Goal: Information Seeking & Learning: Learn about a topic

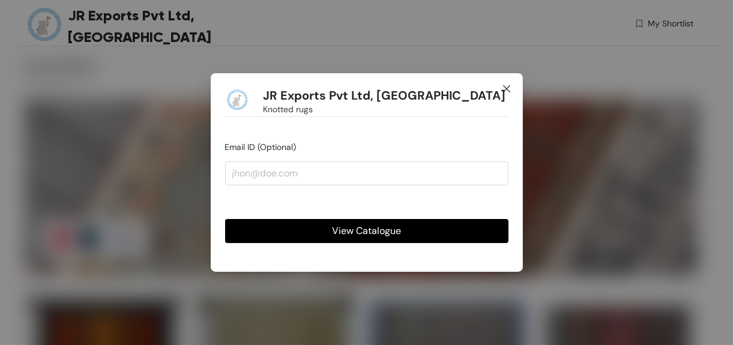
click at [310, 88] on icon "close" at bounding box center [507, 89] width 10 height 10
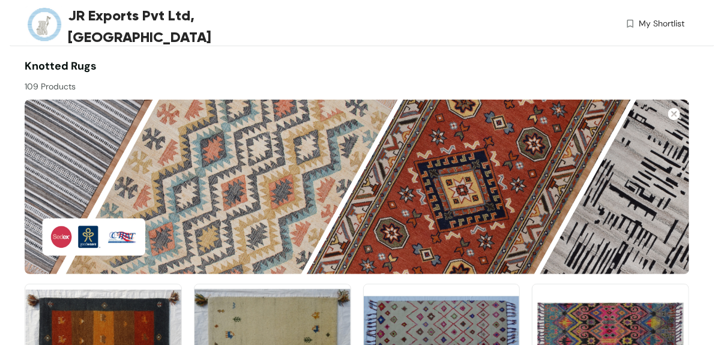
scroll to position [1759, 0]
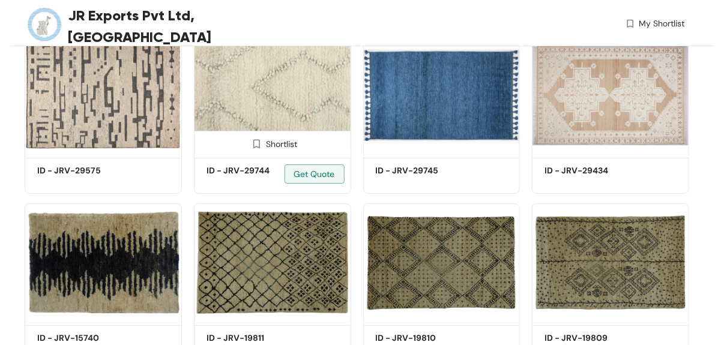
click at [286, 77] on img at bounding box center [272, 95] width 157 height 118
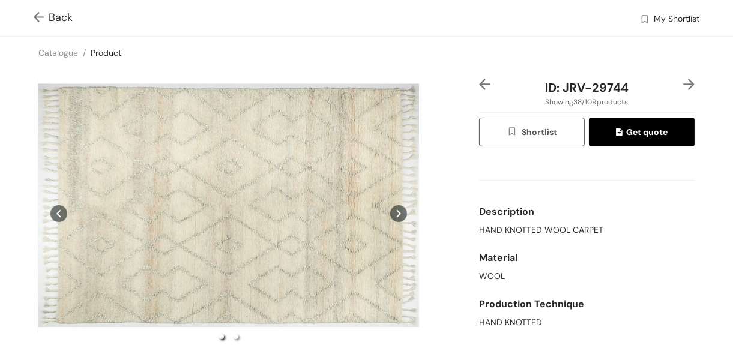
click at [38, 16] on img at bounding box center [41, 18] width 15 height 13
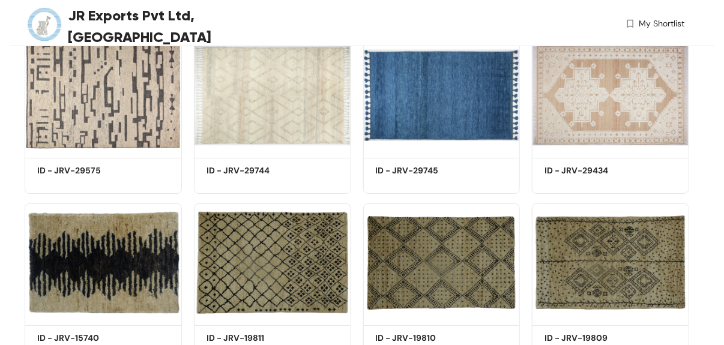
scroll to position [1759, 0]
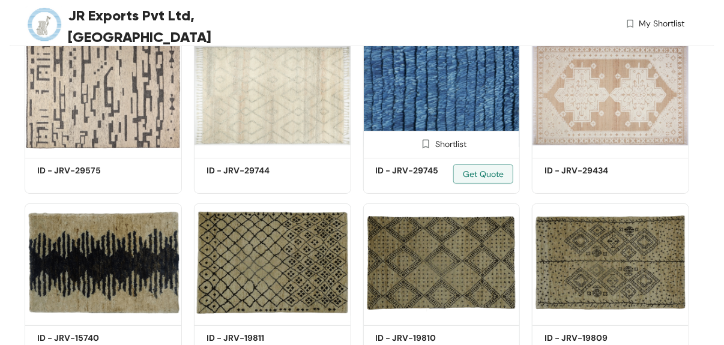
click at [310, 93] on img at bounding box center [441, 95] width 157 height 118
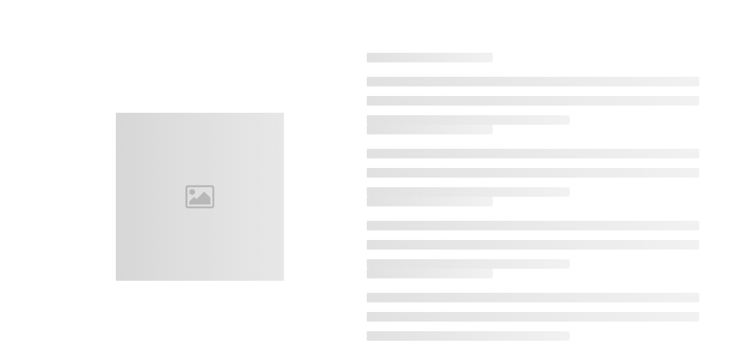
click at [310, 94] on ul at bounding box center [533, 101] width 333 height 48
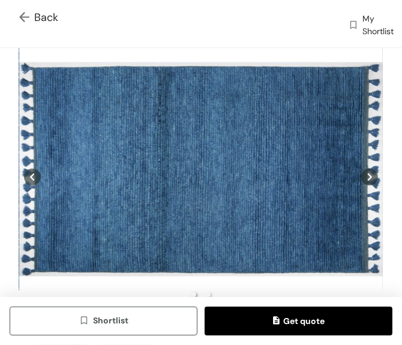
click at [23, 18] on img at bounding box center [26, 18] width 15 height 13
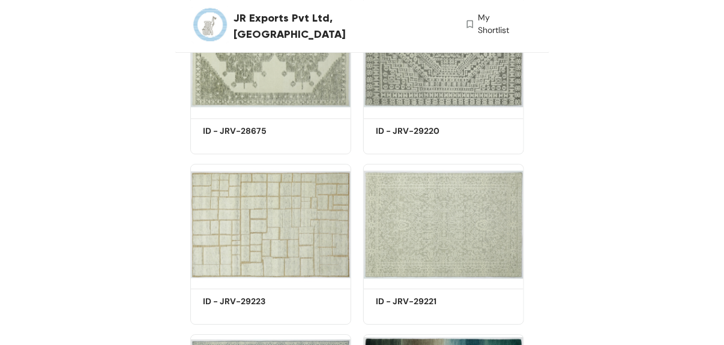
scroll to position [1759, 0]
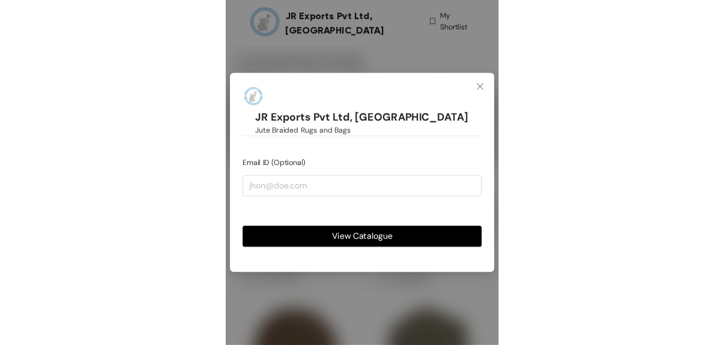
scroll to position [4, 0]
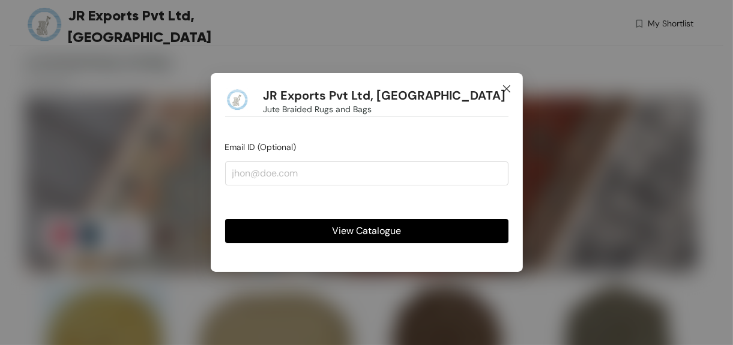
click at [310, 90] on icon "close" at bounding box center [507, 89] width 10 height 10
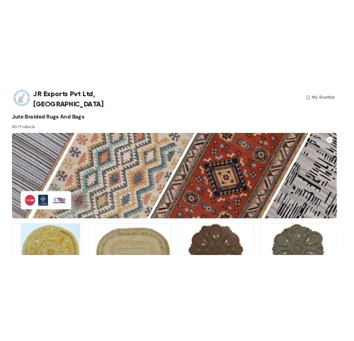
scroll to position [10, 0]
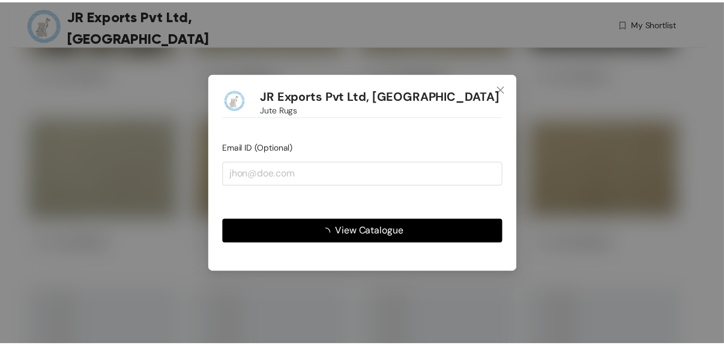
scroll to position [3364, 0]
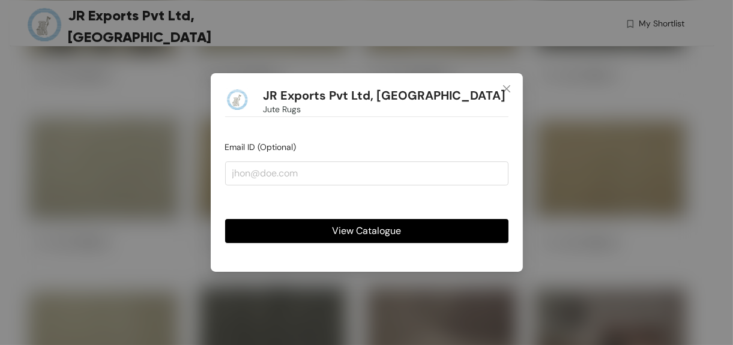
click at [420, 240] on button "View Catalogue" at bounding box center [366, 231] width 283 height 24
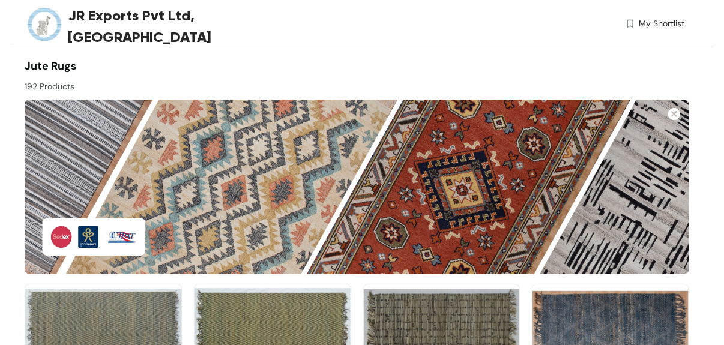
scroll to position [6632, 0]
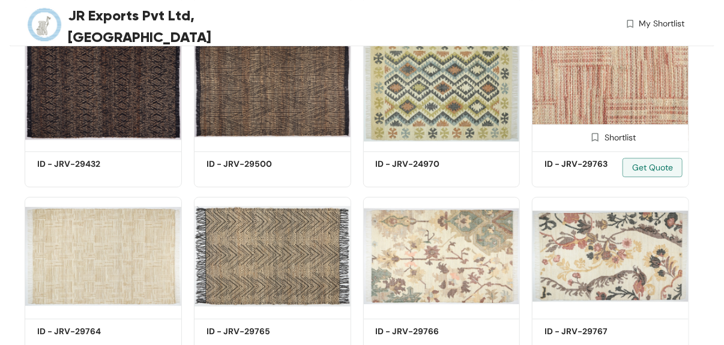
click at [589, 114] on img at bounding box center [610, 88] width 157 height 118
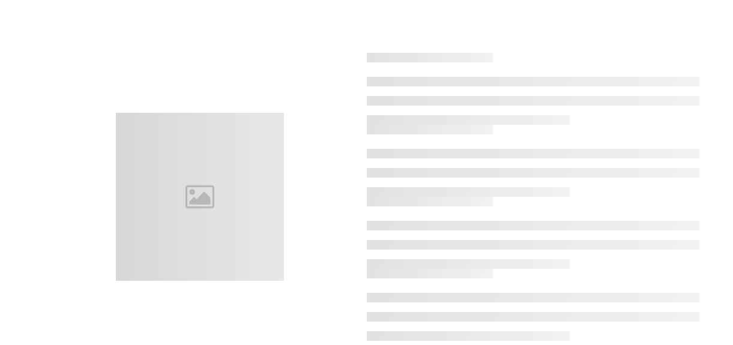
click at [589, 114] on ul at bounding box center [533, 101] width 333 height 48
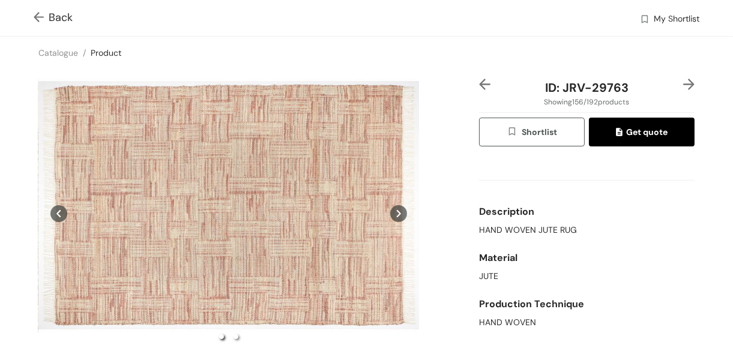
click at [35, 16] on img at bounding box center [41, 18] width 15 height 13
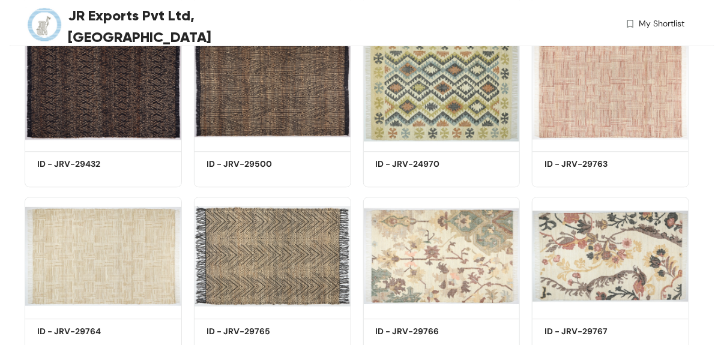
scroll to position [6633, 0]
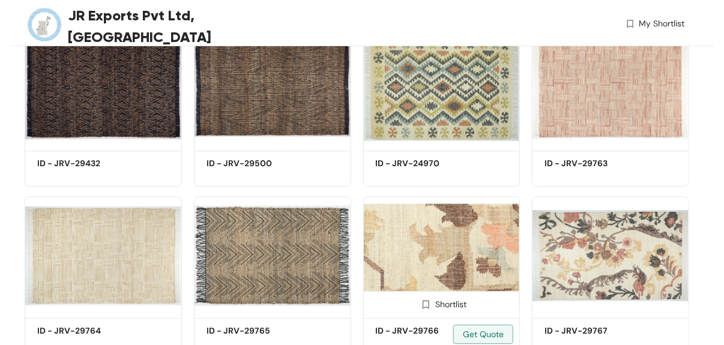
drag, startPoint x: 429, startPoint y: 272, endPoint x: 400, endPoint y: 265, distance: 30.3
click at [400, 265] on img at bounding box center [441, 255] width 157 height 118
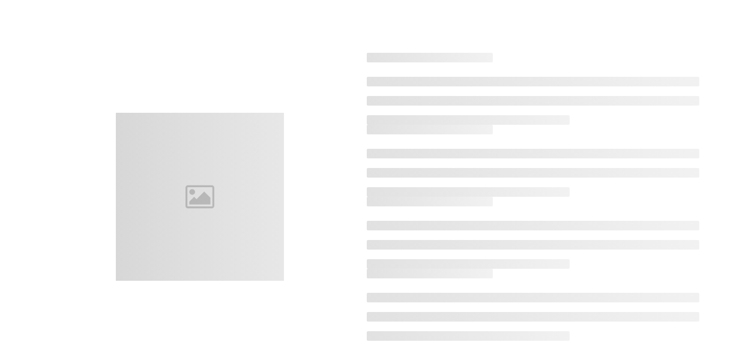
click at [400, 265] on li at bounding box center [468, 264] width 203 height 10
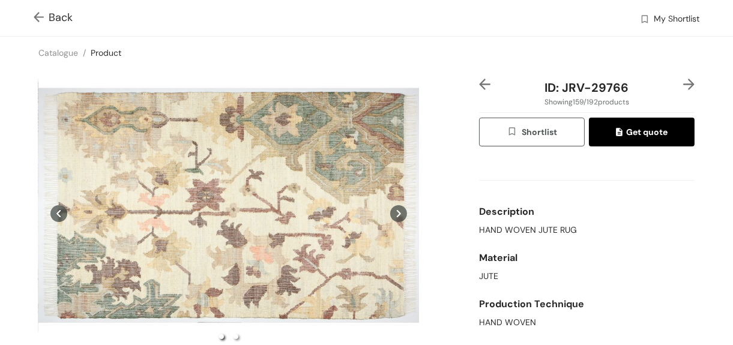
click at [34, 14] on img at bounding box center [41, 18] width 15 height 13
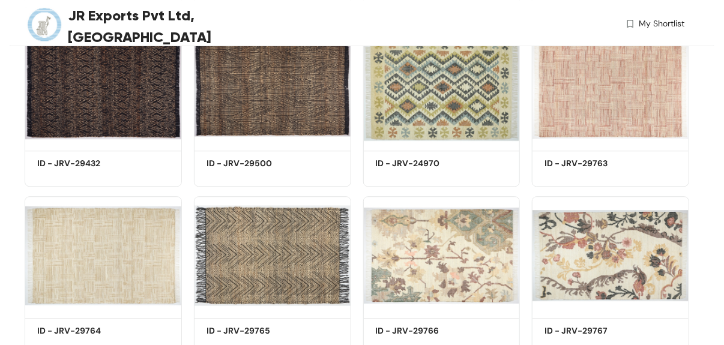
scroll to position [7304, 0]
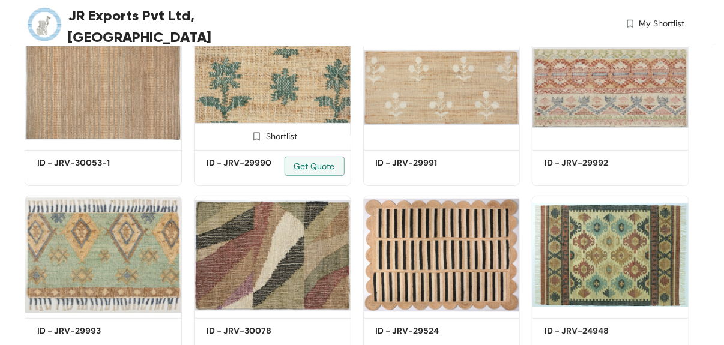
click at [294, 92] on img at bounding box center [272, 87] width 157 height 118
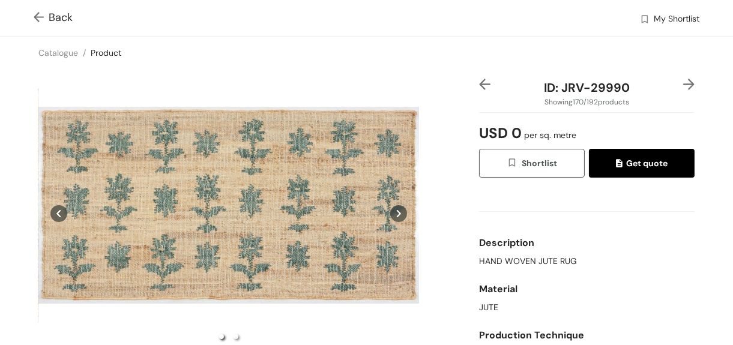
click at [40, 15] on img at bounding box center [41, 18] width 15 height 13
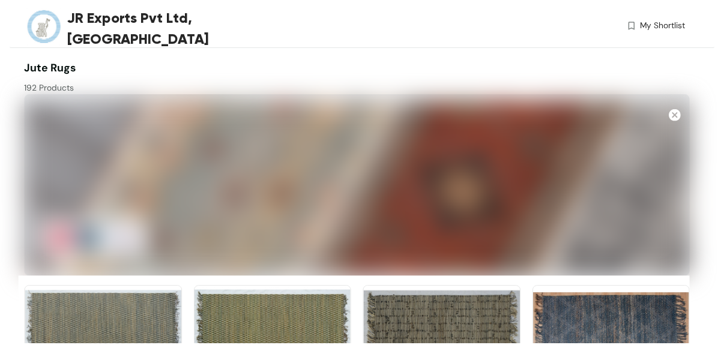
scroll to position [7320, 0]
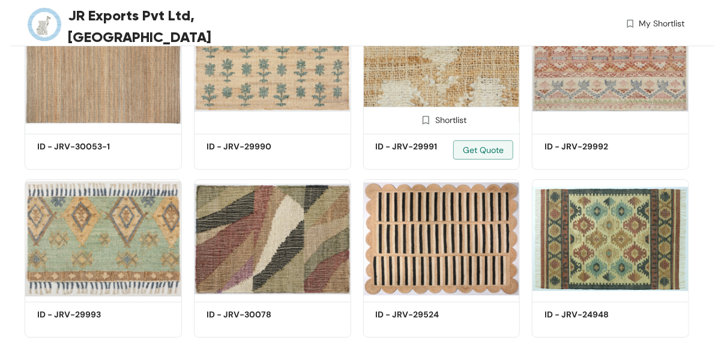
click at [461, 79] on img at bounding box center [441, 71] width 157 height 118
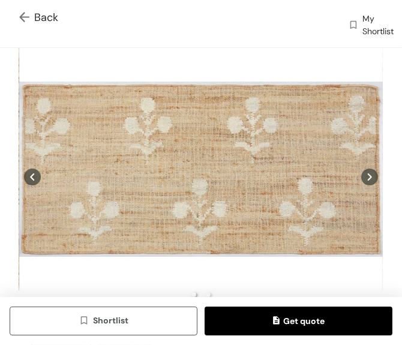
click at [25, 18] on img at bounding box center [26, 18] width 15 height 13
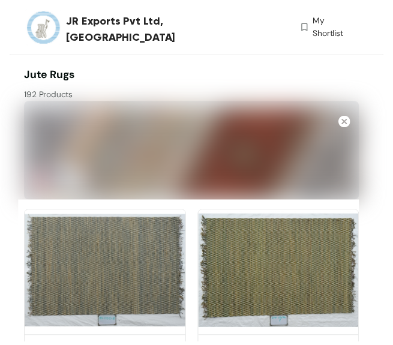
scroll to position [7320, 0]
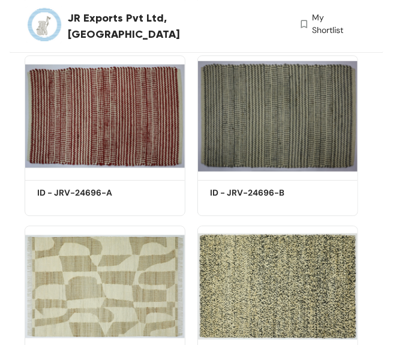
click at [374, 31] on div "JR Exports Pvt Ltd, Varanasi My Shortlist" at bounding box center [197, 26] width 374 height 53
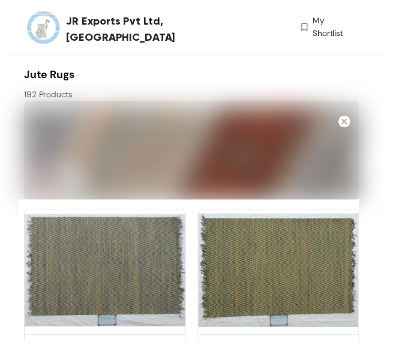
scroll to position [7320, 0]
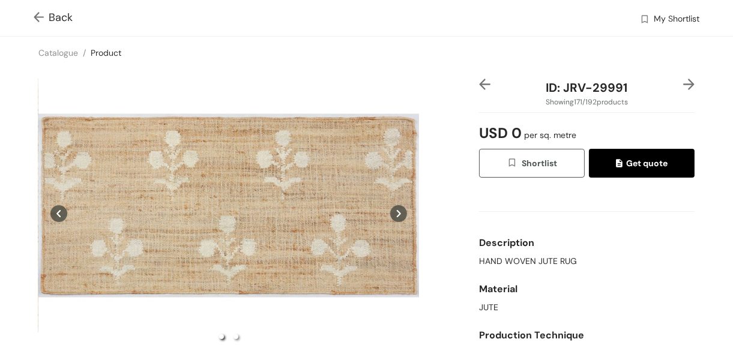
click at [40, 18] on img at bounding box center [41, 18] width 15 height 13
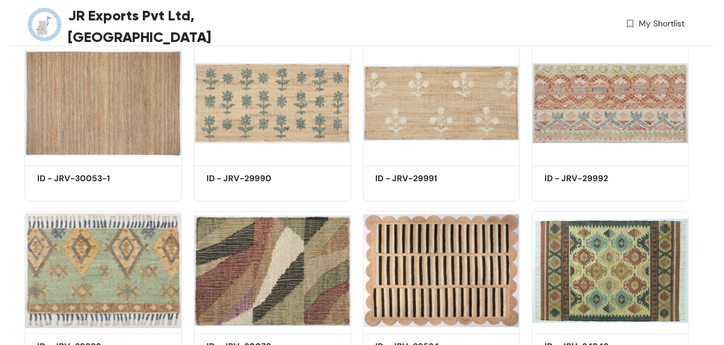
scroll to position [7320, 0]
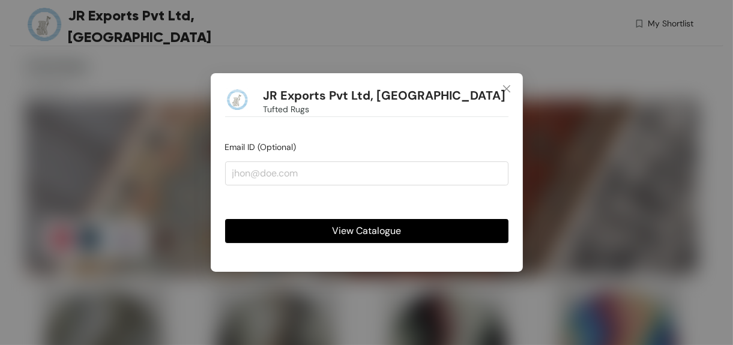
click at [303, 234] on button "View Catalogue" at bounding box center [366, 231] width 283 height 24
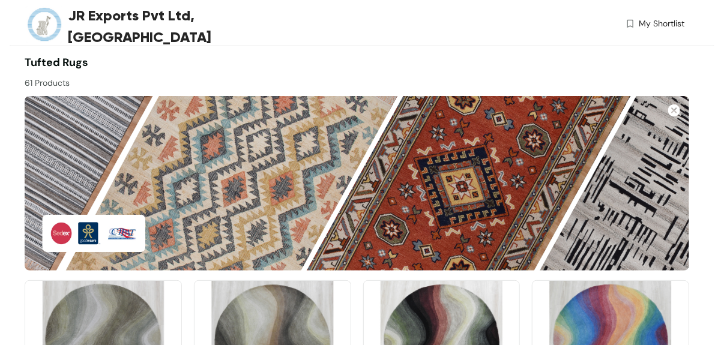
scroll to position [2095, 0]
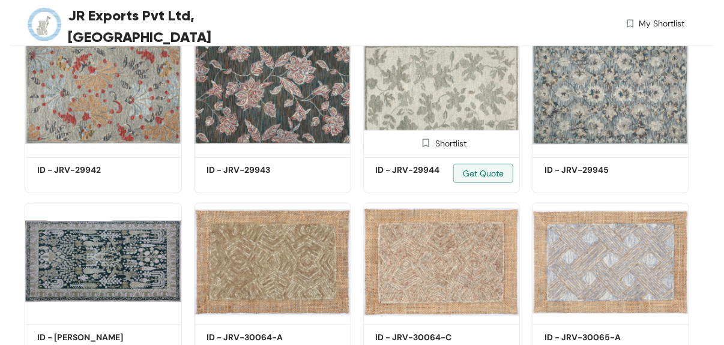
click at [439, 86] on img at bounding box center [441, 94] width 157 height 118
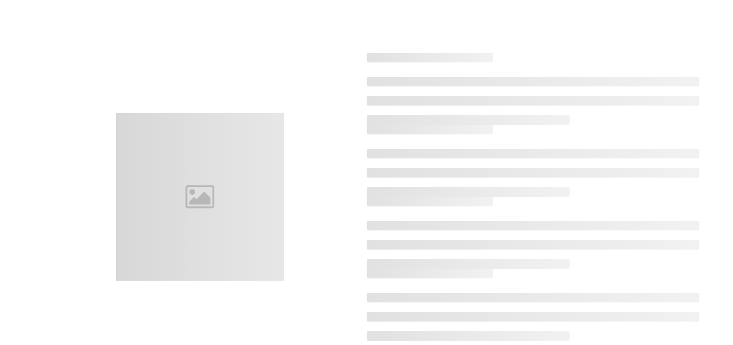
click at [440, 86] on ul at bounding box center [533, 101] width 333 height 48
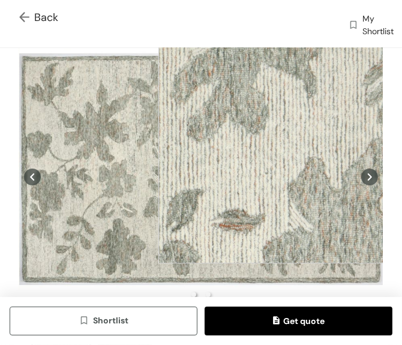
click at [280, 144] on div at bounding box center [279, 143] width 240 height 240
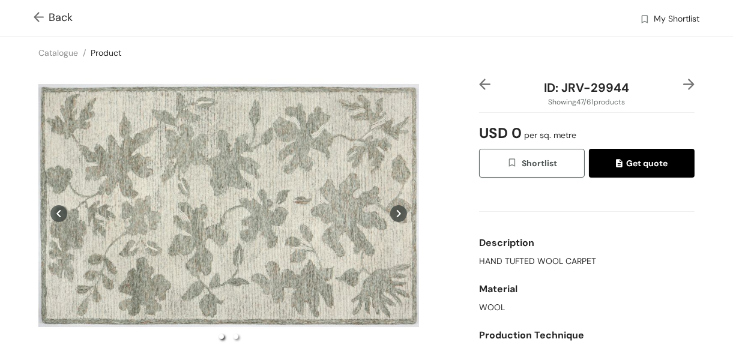
click at [39, 19] on img at bounding box center [41, 18] width 15 height 13
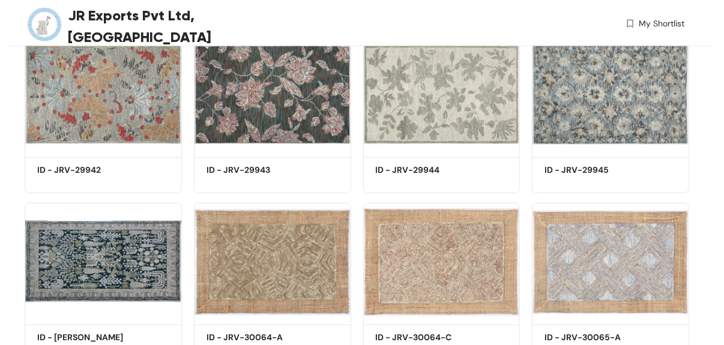
scroll to position [2599, 0]
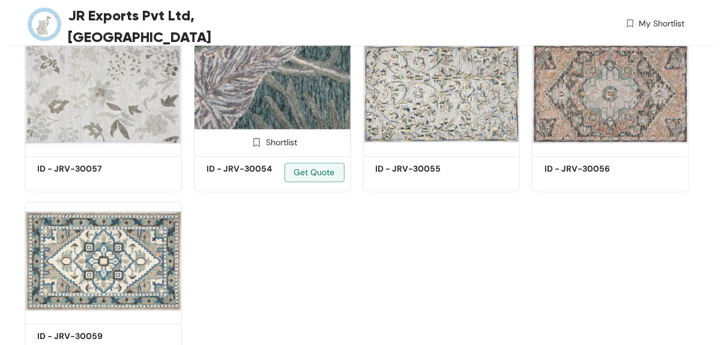
click at [267, 93] on img at bounding box center [272, 94] width 157 height 118
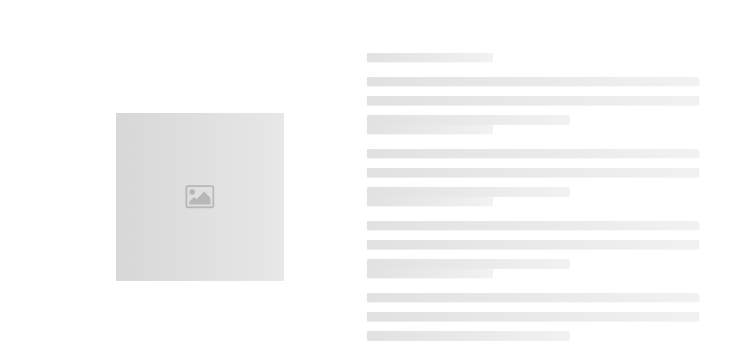
click at [268, 94] on div at bounding box center [367, 189] width 700 height 345
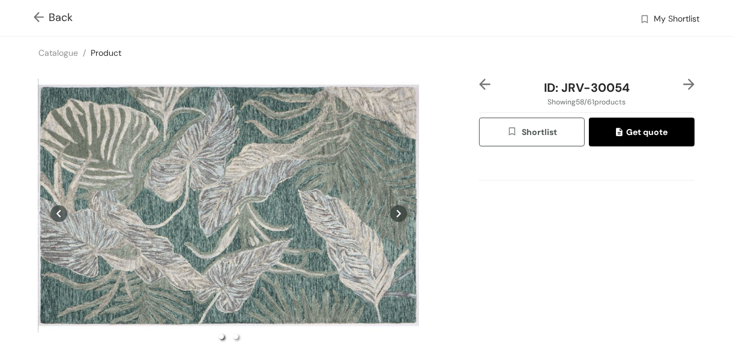
click at [33, 15] on div "Back My Shortlist" at bounding box center [366, 18] width 733 height 36
click at [38, 17] on img at bounding box center [41, 18] width 15 height 13
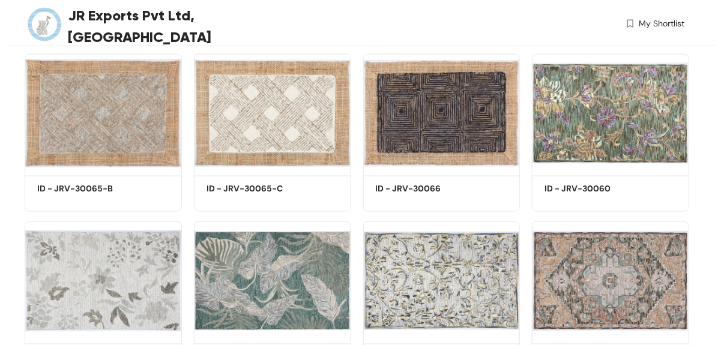
scroll to position [2413, 0]
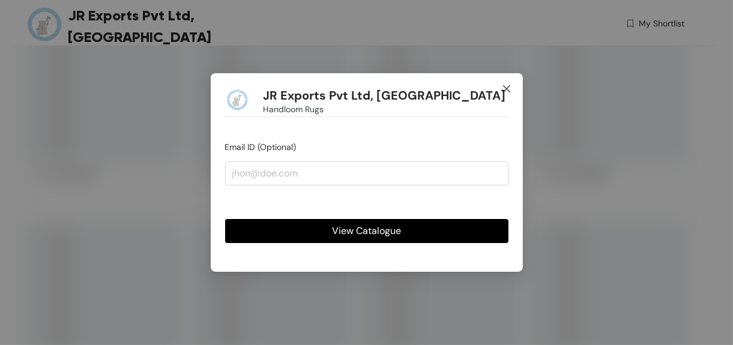
scroll to position [1429, 0]
click at [511, 90] on icon "close" at bounding box center [507, 89] width 10 height 10
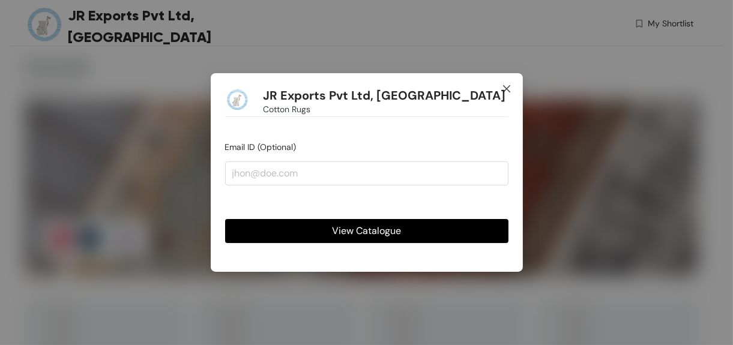
click at [504, 88] on icon "close" at bounding box center [507, 89] width 10 height 10
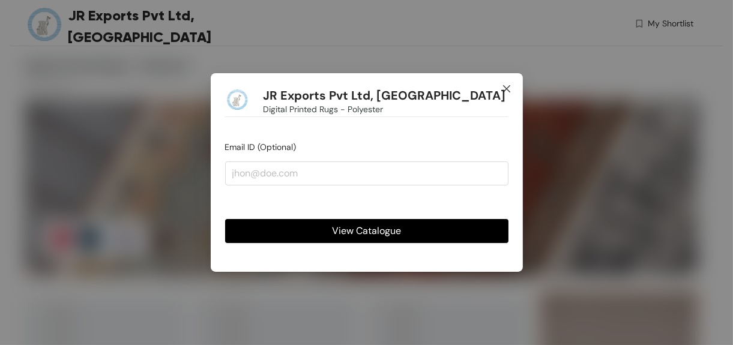
click at [505, 89] on icon "close" at bounding box center [507, 89] width 10 height 10
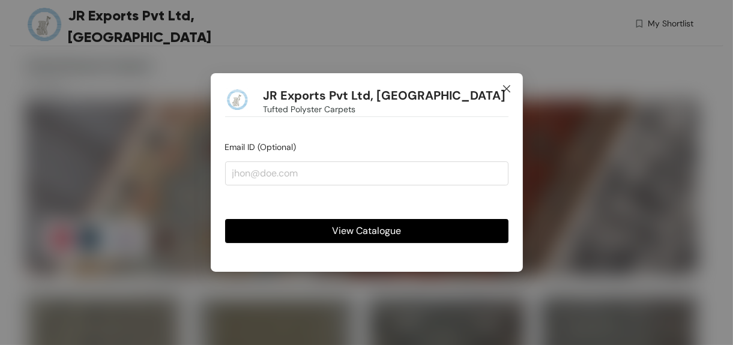
click at [310, 89] on icon "close" at bounding box center [507, 89] width 10 height 10
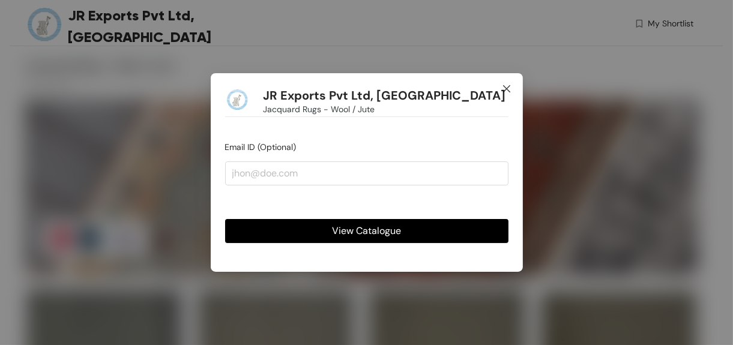
click at [506, 84] on icon "close" at bounding box center [507, 89] width 10 height 10
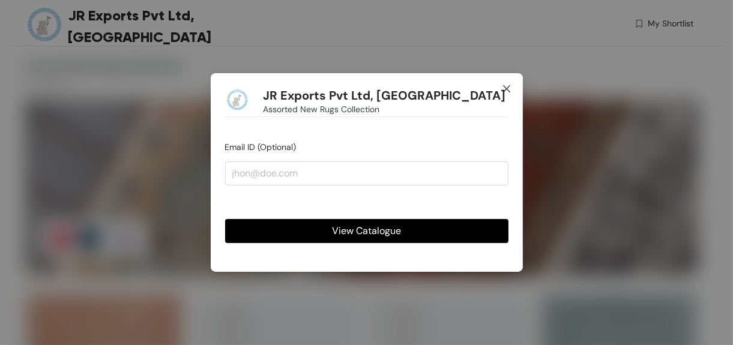
click at [506, 87] on icon "close" at bounding box center [507, 89] width 10 height 10
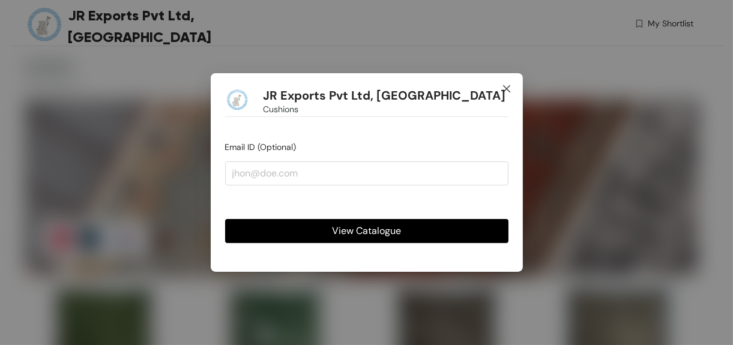
click at [504, 85] on icon "close" at bounding box center [507, 89] width 10 height 10
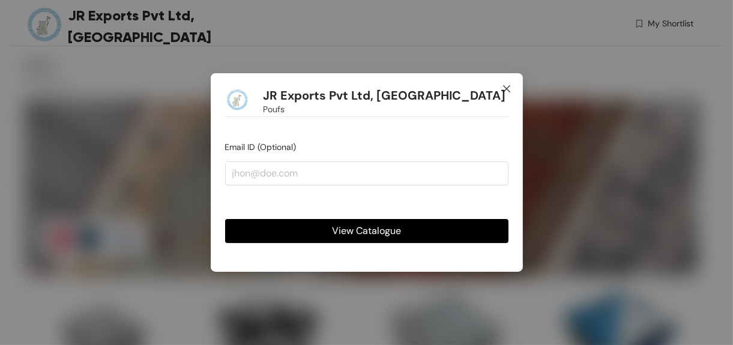
click at [506, 90] on icon "close" at bounding box center [507, 89] width 10 height 10
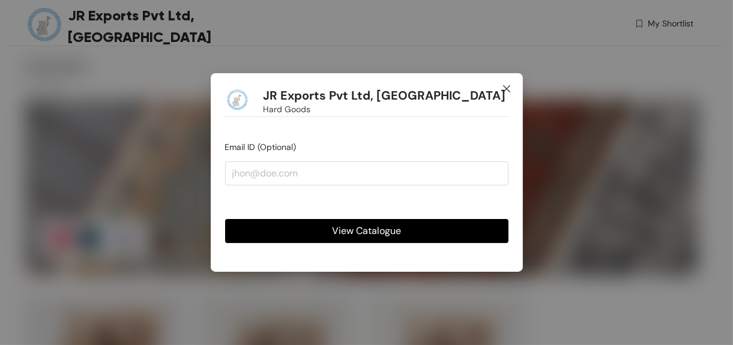
click at [506, 89] on icon "close" at bounding box center [507, 89] width 10 height 10
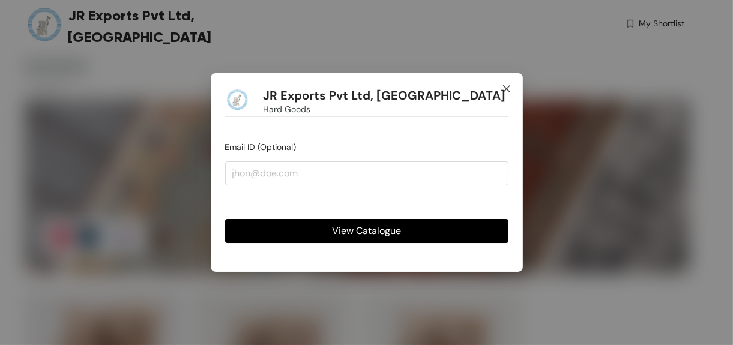
click at [511, 89] on icon "close" at bounding box center [507, 89] width 10 height 10
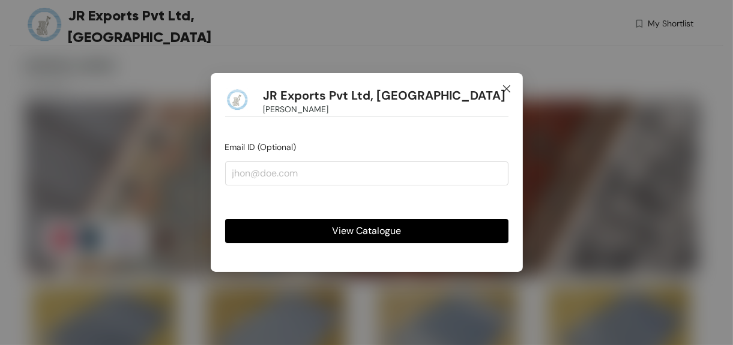
click at [508, 85] on icon "close" at bounding box center [507, 89] width 10 height 10
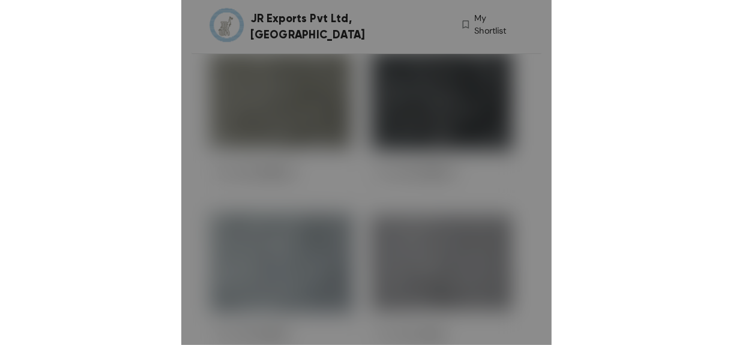
scroll to position [1429, 0]
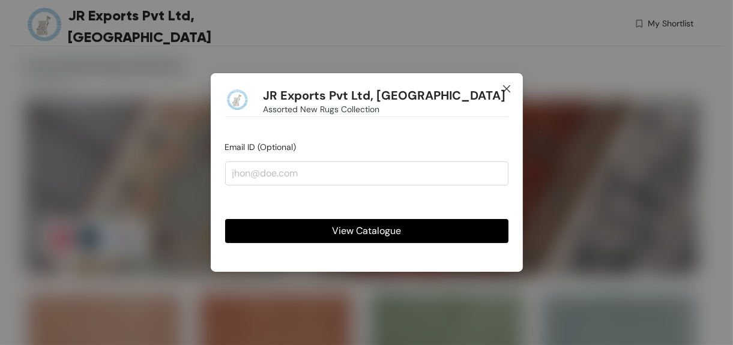
click at [505, 88] on icon "close" at bounding box center [506, 88] width 7 height 7
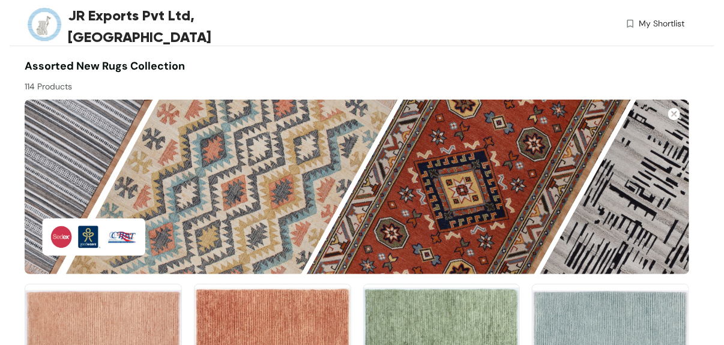
scroll to position [918, 0]
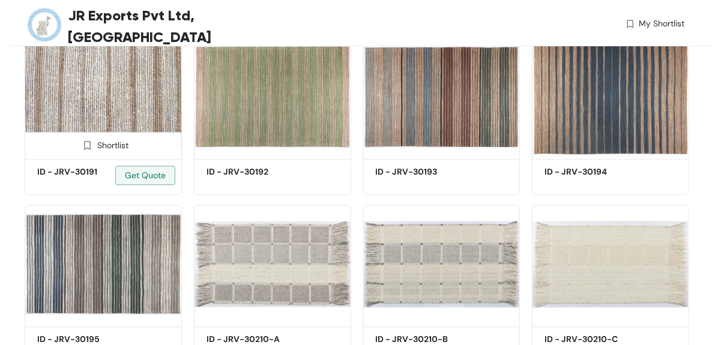
drag, startPoint x: 145, startPoint y: 87, endPoint x: 130, endPoint y: 92, distance: 16.5
click at [130, 92] on img at bounding box center [103, 96] width 157 height 118
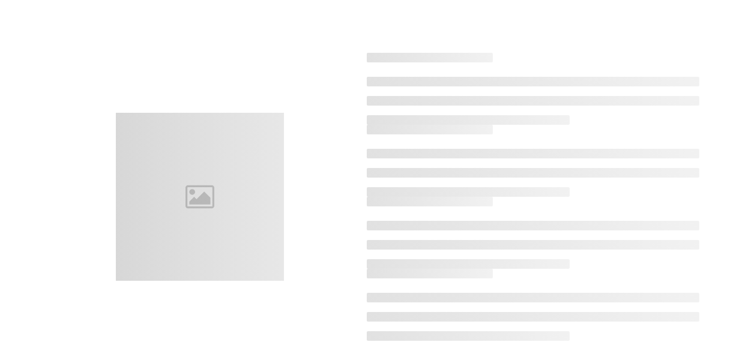
click at [129, 92] on div at bounding box center [367, 189] width 700 height 345
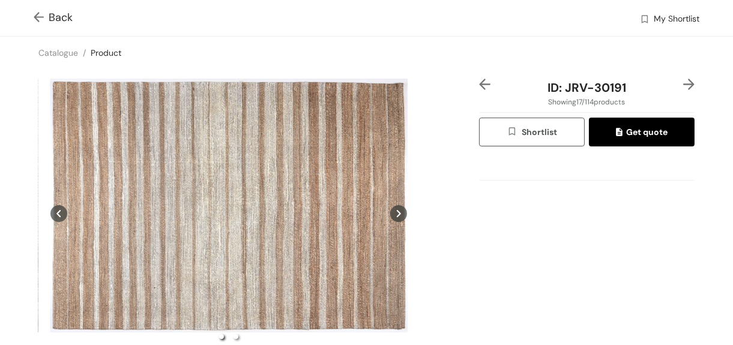
click at [38, 17] on img at bounding box center [41, 18] width 15 height 13
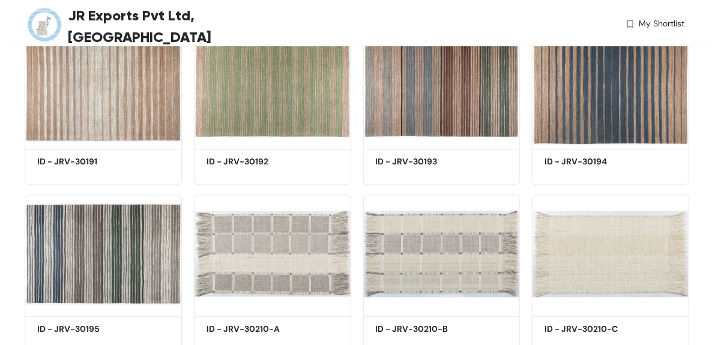
scroll to position [930, 0]
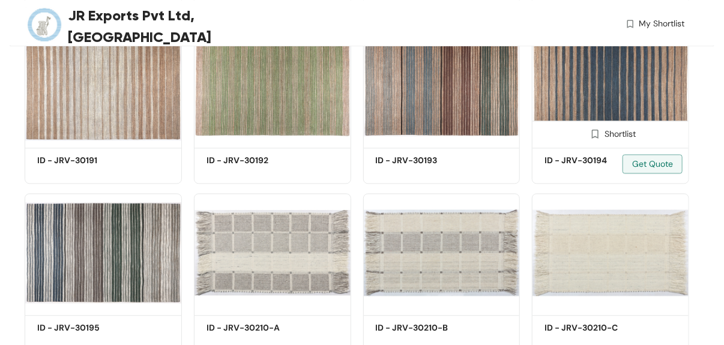
click at [629, 93] on img at bounding box center [610, 85] width 157 height 118
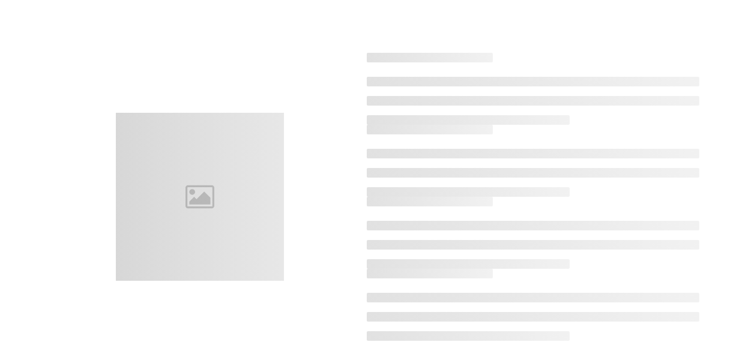
click at [629, 93] on ul at bounding box center [533, 101] width 333 height 48
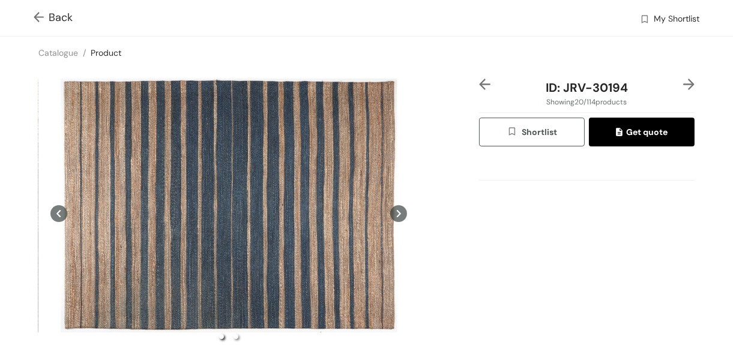
click at [41, 15] on img at bounding box center [41, 18] width 15 height 13
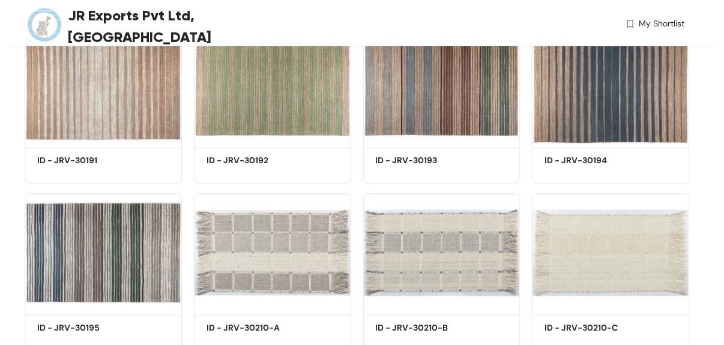
scroll to position [2599, 0]
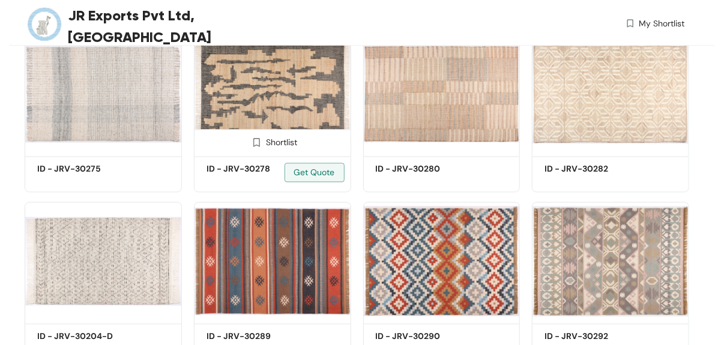
click at [309, 110] on img at bounding box center [272, 94] width 157 height 118
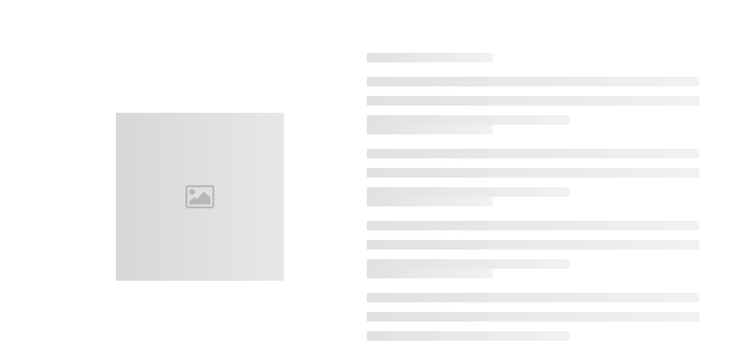
click at [309, 106] on div at bounding box center [367, 189] width 700 height 345
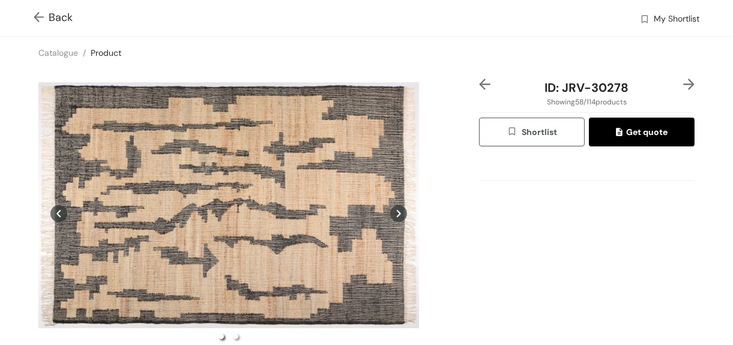
click at [38, 18] on img at bounding box center [41, 18] width 15 height 13
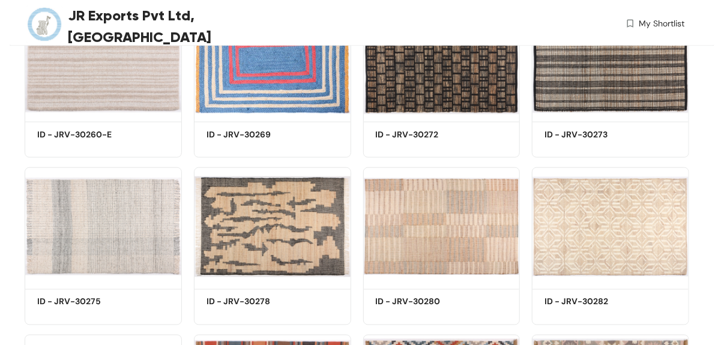
scroll to position [2599, 0]
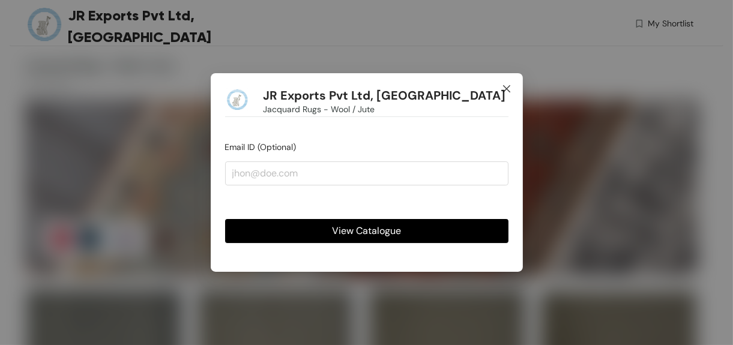
click at [507, 90] on icon "close" at bounding box center [507, 89] width 10 height 10
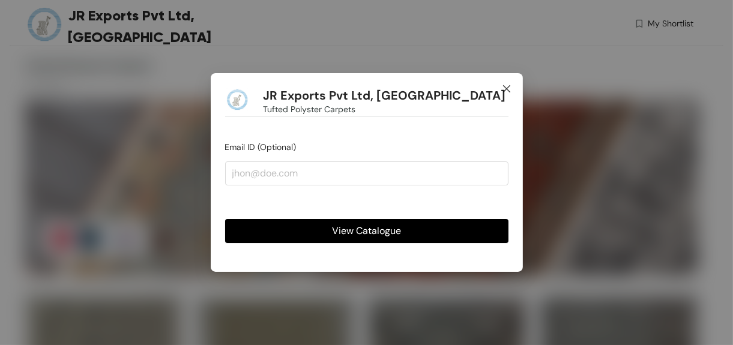
click at [510, 86] on icon "close" at bounding box center [507, 89] width 10 height 10
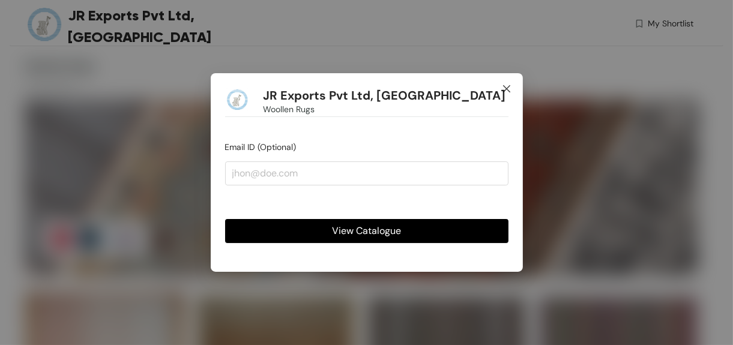
click at [507, 88] on icon "close" at bounding box center [507, 89] width 10 height 10
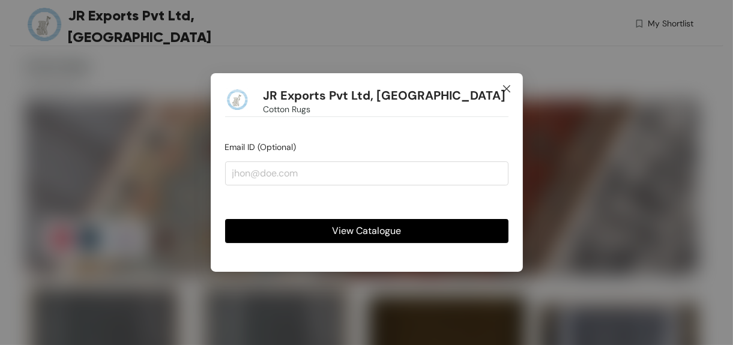
click at [505, 90] on icon "close" at bounding box center [507, 89] width 10 height 10
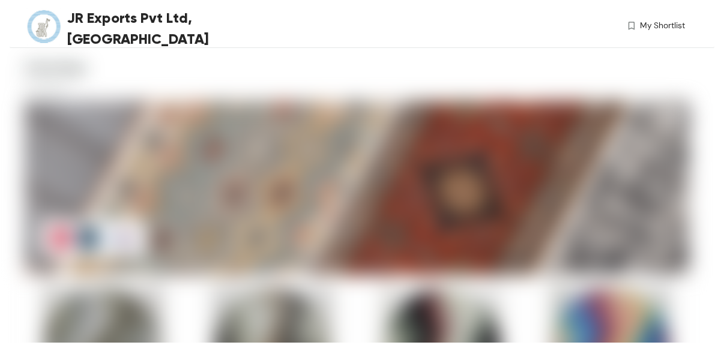
scroll to position [4, 0]
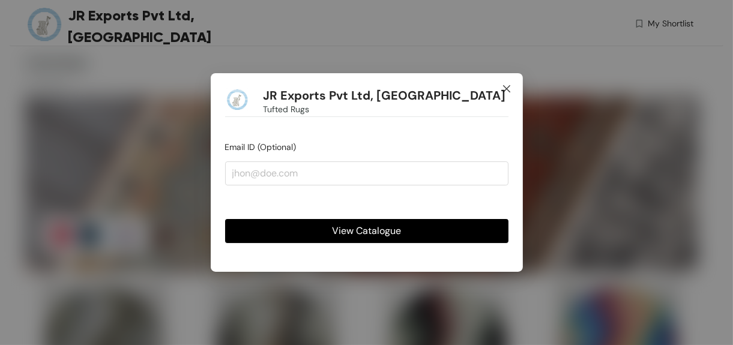
click at [505, 84] on icon "close" at bounding box center [507, 89] width 10 height 10
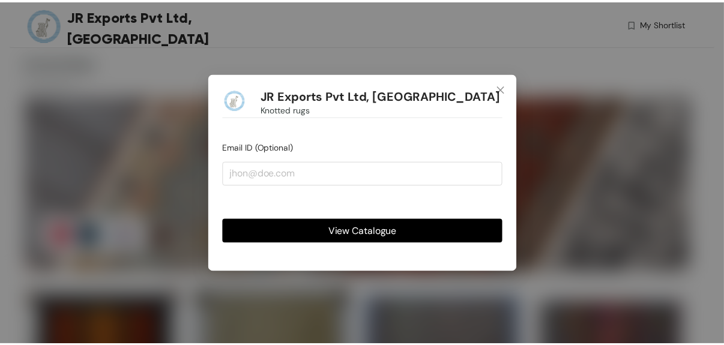
scroll to position [4, 0]
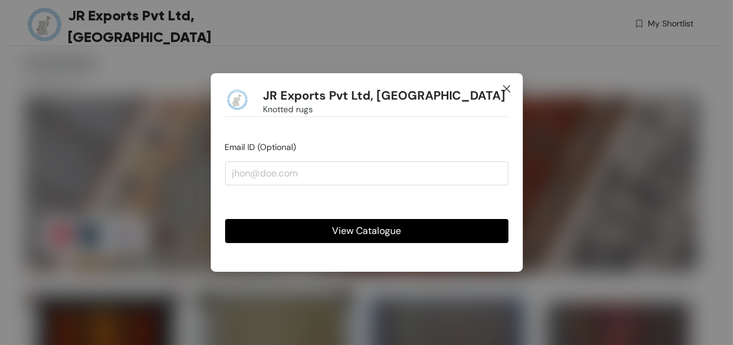
click at [506, 89] on icon "close" at bounding box center [506, 88] width 7 height 7
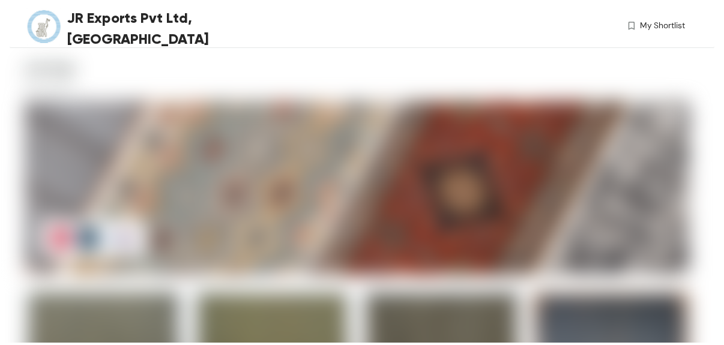
scroll to position [4, 0]
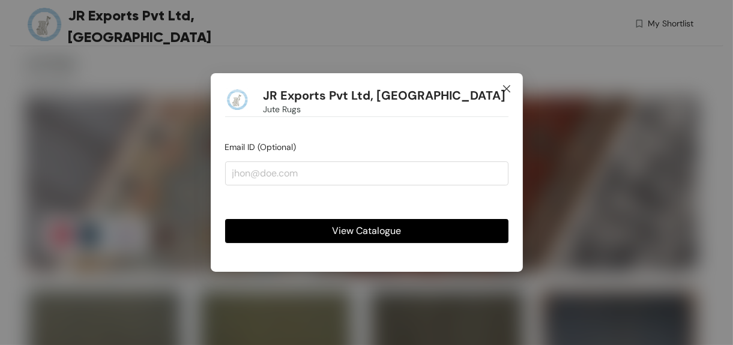
click at [502, 87] on icon "close" at bounding box center [507, 89] width 10 height 10
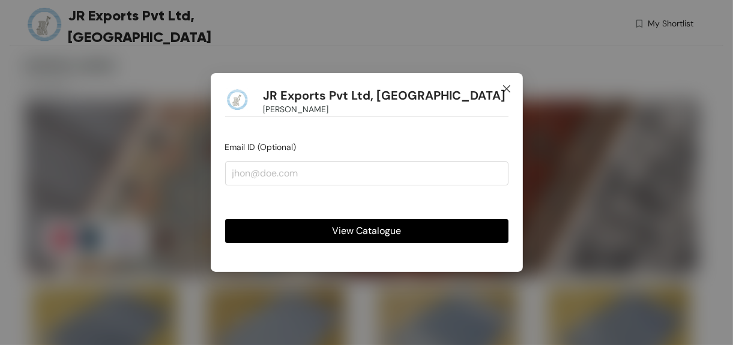
click at [511, 85] on icon "close" at bounding box center [507, 89] width 10 height 10
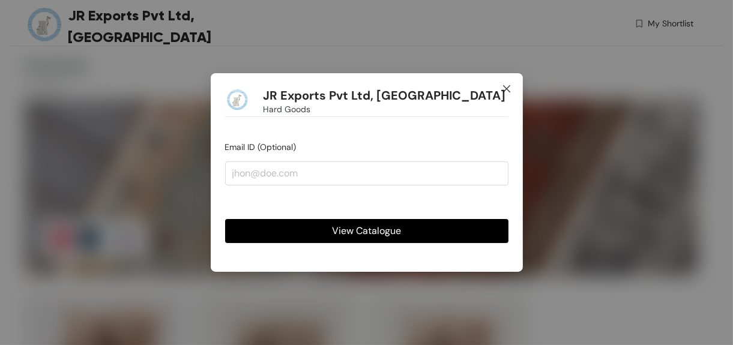
click at [502, 85] on icon "close" at bounding box center [507, 89] width 10 height 10
click at [513, 90] on span "Close" at bounding box center [507, 89] width 32 height 32
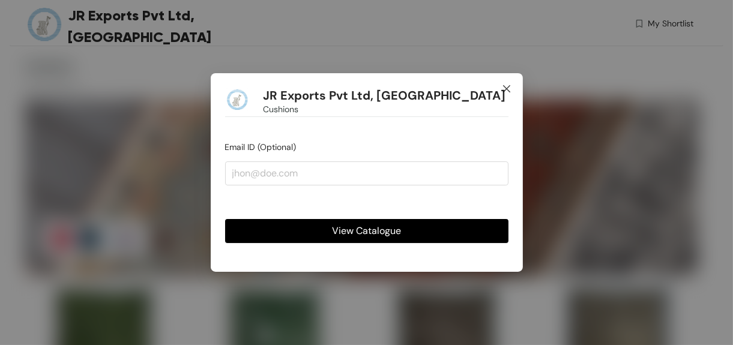
click at [506, 86] on icon "close" at bounding box center [507, 89] width 10 height 10
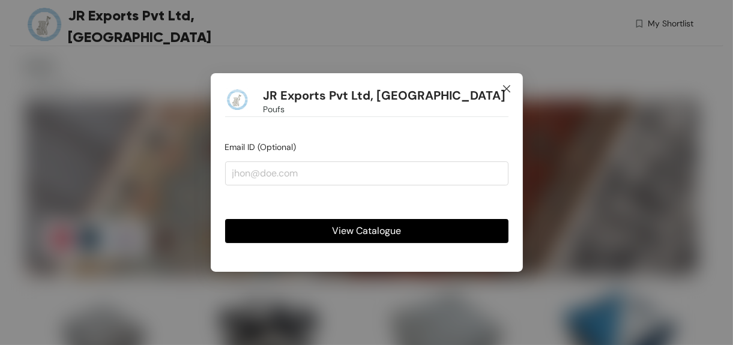
click at [508, 88] on icon "close" at bounding box center [506, 88] width 7 height 7
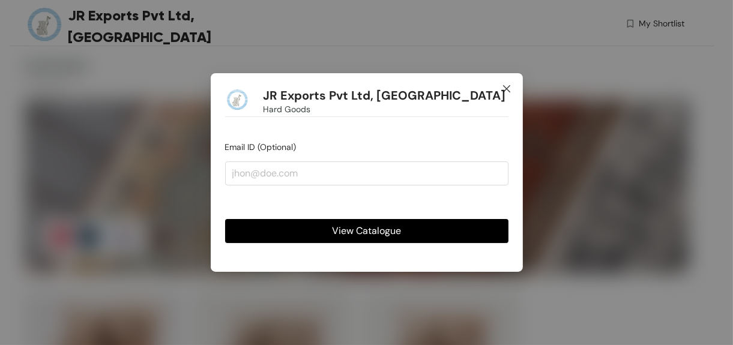
click at [506, 94] on icon "close" at bounding box center [507, 89] width 10 height 10
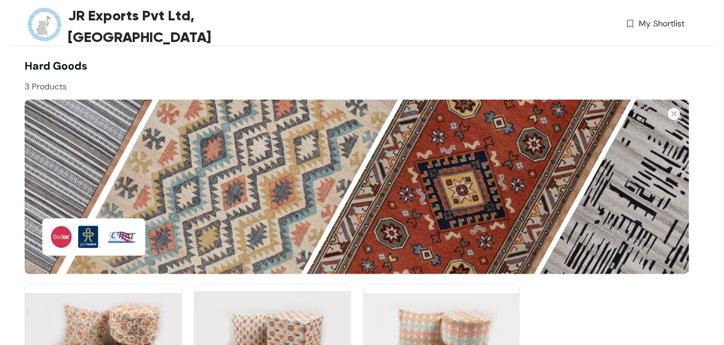
click at [466, 30] on div "My Shortlist" at bounding box center [520, 25] width 330 height 17
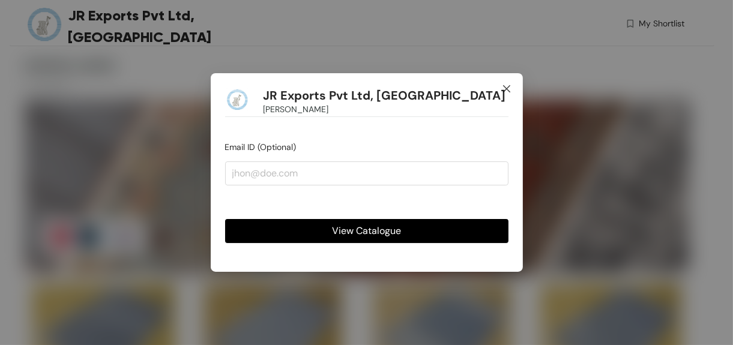
click at [499, 86] on span "Close" at bounding box center [507, 89] width 32 height 32
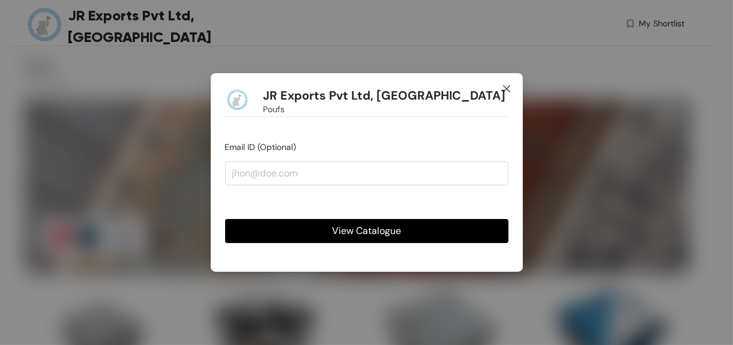
click at [505, 94] on span "Close" at bounding box center [507, 89] width 32 height 32
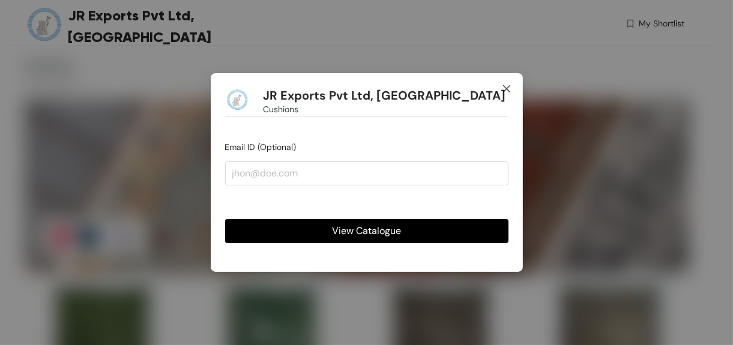
click at [512, 93] on span "Close" at bounding box center [507, 89] width 32 height 32
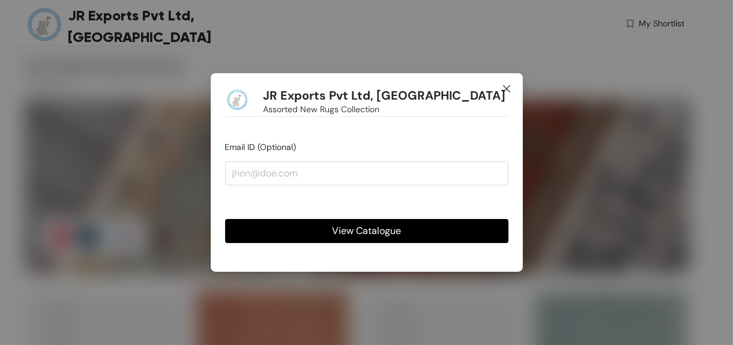
drag, startPoint x: 502, startPoint y: 88, endPoint x: 249, endPoint y: 8, distance: 265.9
click at [502, 88] on icon "close" at bounding box center [507, 89] width 10 height 10
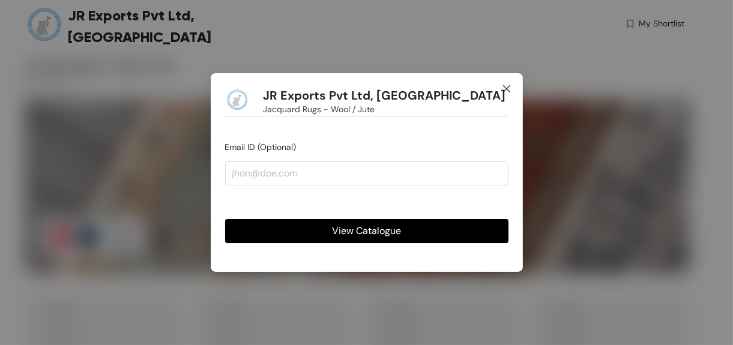
click at [505, 93] on icon "close" at bounding box center [507, 89] width 10 height 10
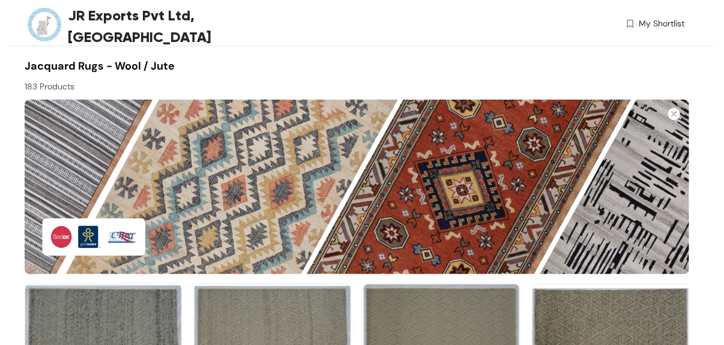
click at [465, 45] on div "JR Exports Pvt Ltd, Varanasi My Shortlist" at bounding box center [355, 26] width 660 height 52
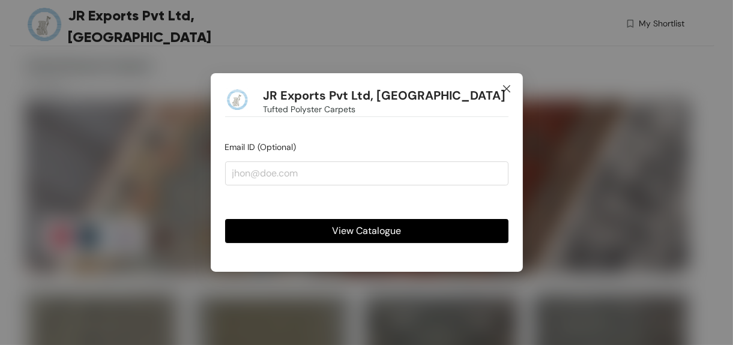
click at [506, 81] on span "Close" at bounding box center [507, 89] width 32 height 32
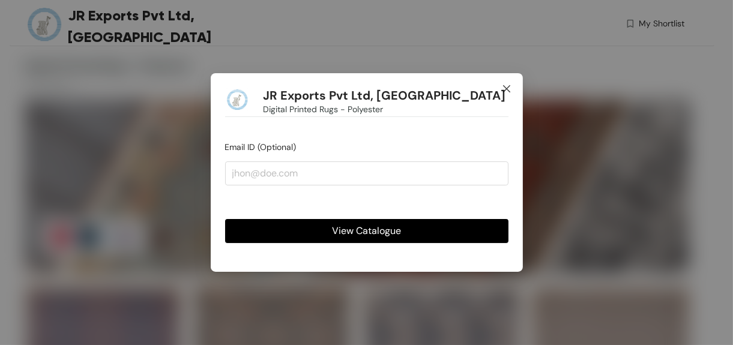
click at [502, 91] on icon "close" at bounding box center [507, 89] width 10 height 10
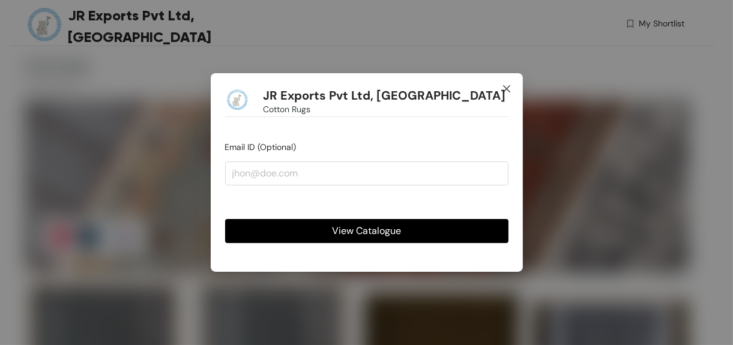
click at [509, 83] on span "Close" at bounding box center [507, 89] width 32 height 32
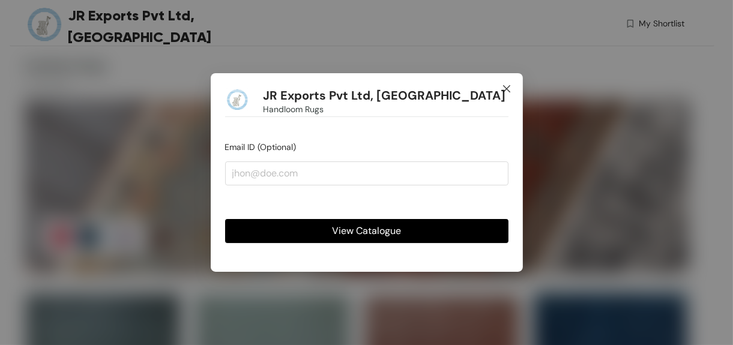
click at [503, 85] on icon "close" at bounding box center [507, 89] width 10 height 10
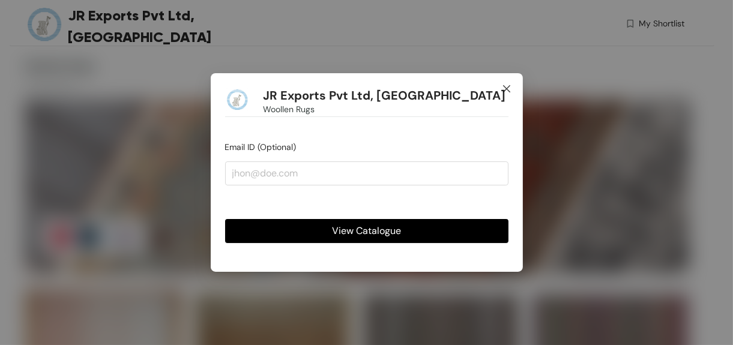
click at [508, 86] on icon "close" at bounding box center [507, 89] width 10 height 10
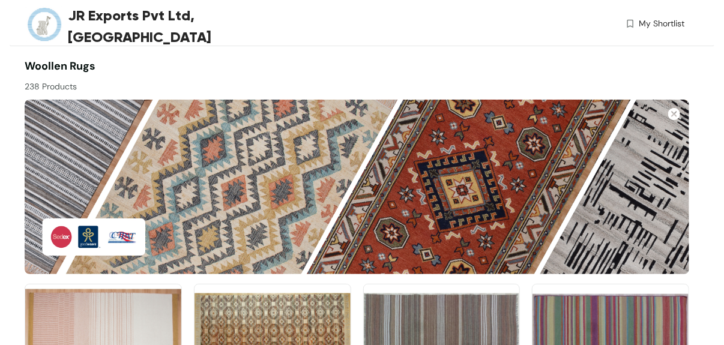
drag, startPoint x: 471, startPoint y: 55, endPoint x: 436, endPoint y: 30, distance: 43.5
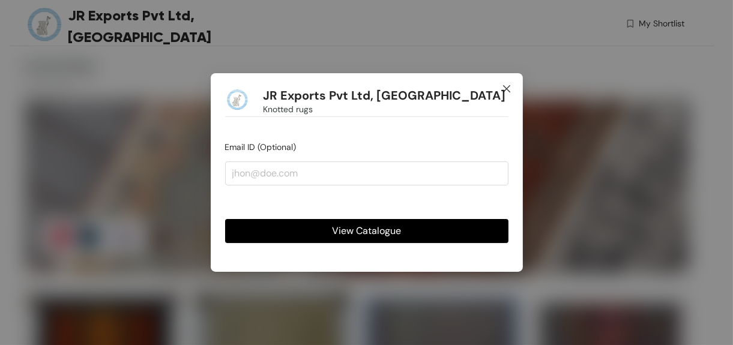
click at [503, 85] on icon "close" at bounding box center [507, 89] width 10 height 10
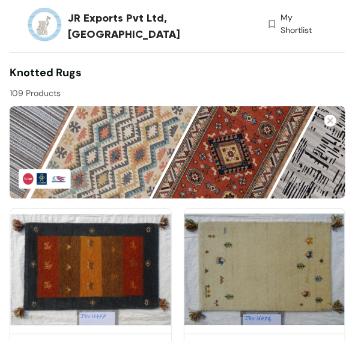
scroll to position [5780, 0]
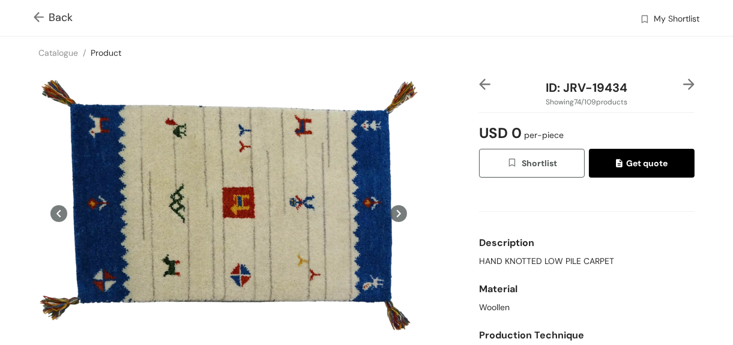
click at [45, 20] on img at bounding box center [41, 18] width 15 height 13
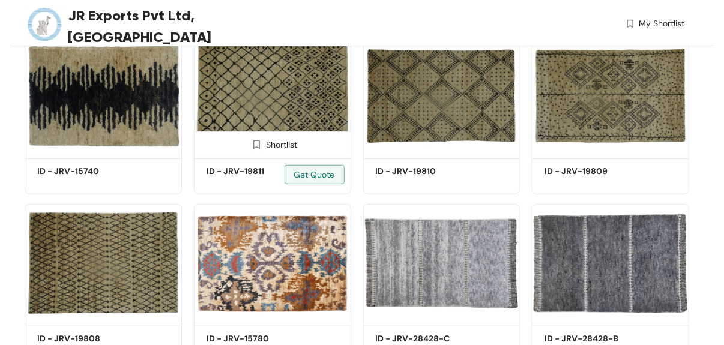
scroll to position [1927, 0]
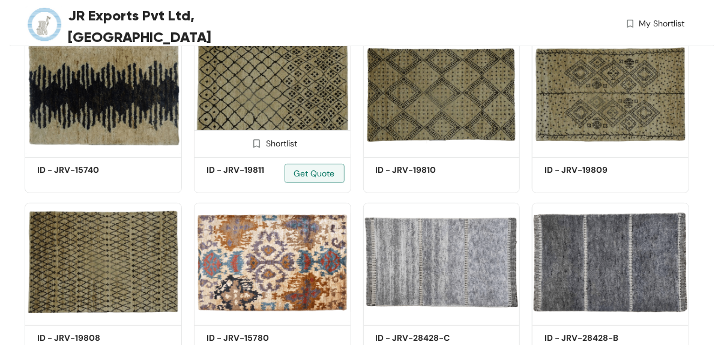
click at [307, 100] on img at bounding box center [272, 94] width 157 height 118
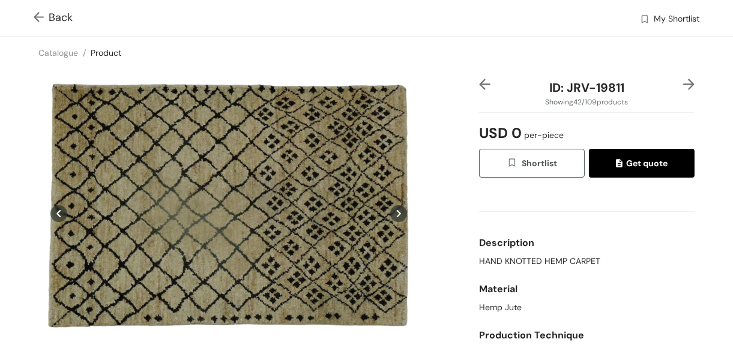
click at [38, 23] on img at bounding box center [41, 18] width 15 height 13
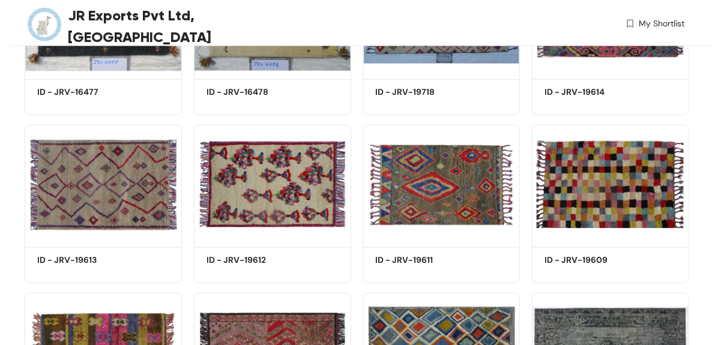
scroll to position [2095, 0]
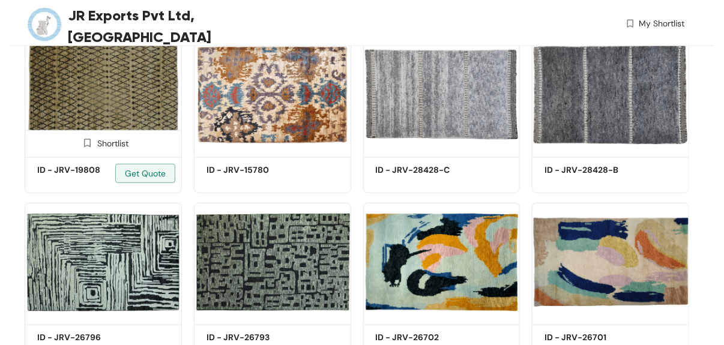
click at [150, 105] on img at bounding box center [103, 94] width 157 height 118
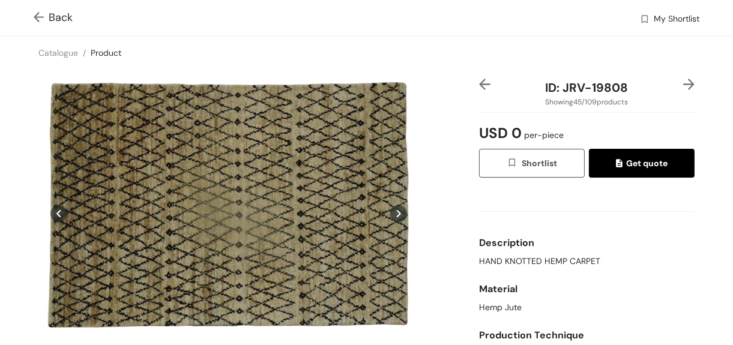
click at [32, 17] on div "Back My Shortlist" at bounding box center [366, 18] width 733 height 36
click at [38, 17] on img at bounding box center [41, 18] width 15 height 13
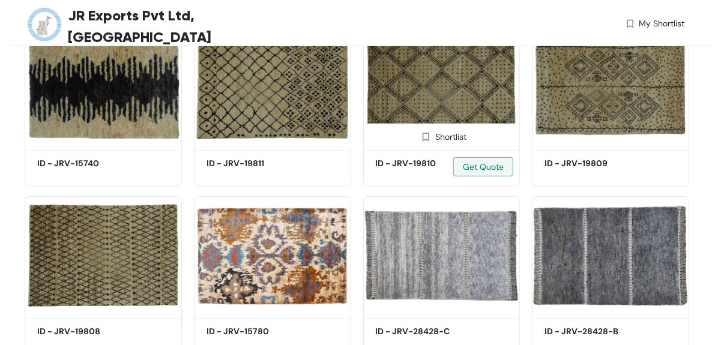
scroll to position [1773, 0]
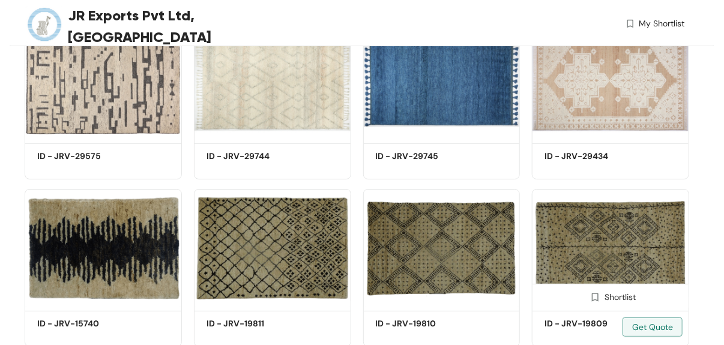
click at [568, 219] on img at bounding box center [610, 248] width 157 height 118
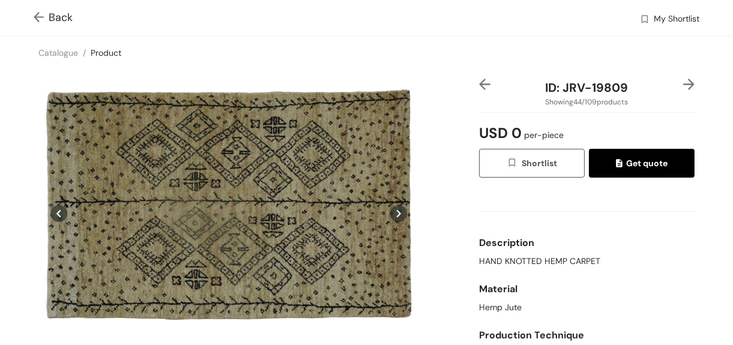
click at [41, 16] on img at bounding box center [41, 18] width 15 height 13
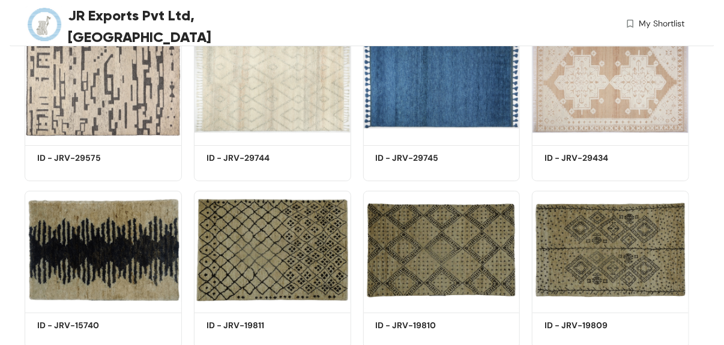
scroll to position [1773, 0]
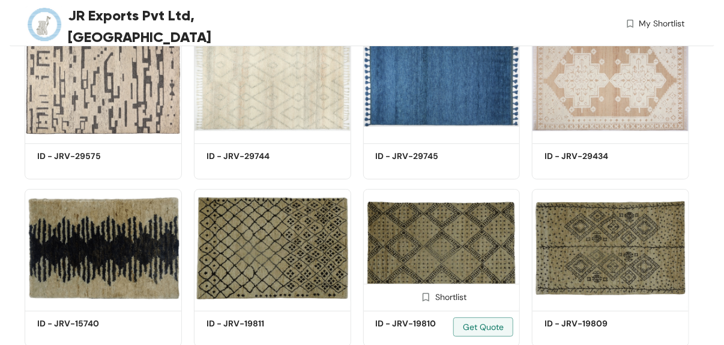
click at [478, 258] on img at bounding box center [441, 248] width 157 height 118
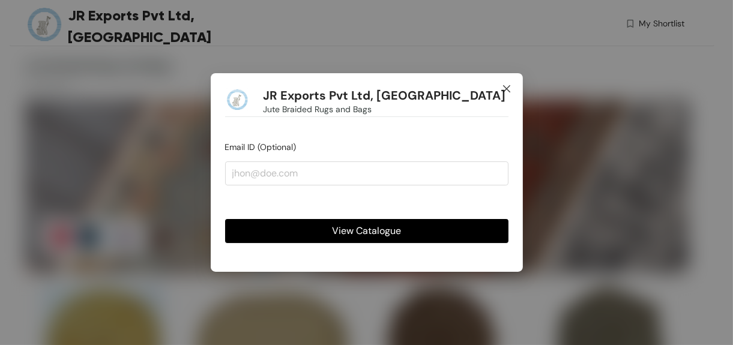
drag, startPoint x: 506, startPoint y: 88, endPoint x: 336, endPoint y: 2, distance: 190.4
click at [505, 86] on icon "close" at bounding box center [506, 88] width 7 height 7
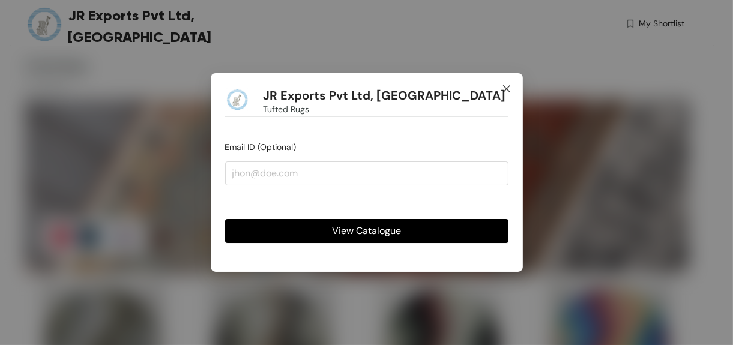
click at [505, 85] on icon "close" at bounding box center [507, 89] width 10 height 10
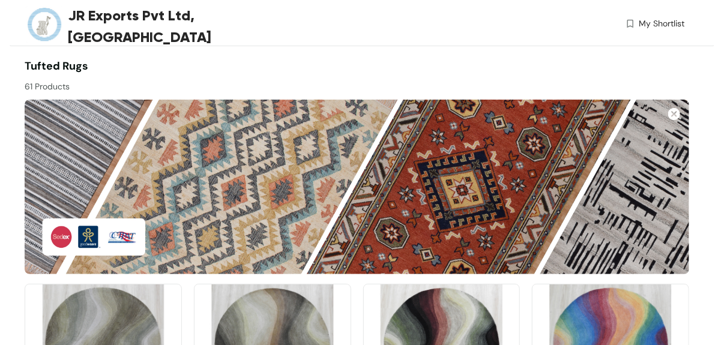
click at [646, 44] on div "JR Exports Pvt Ltd, Varanasi My Shortlist" at bounding box center [355, 26] width 660 height 52
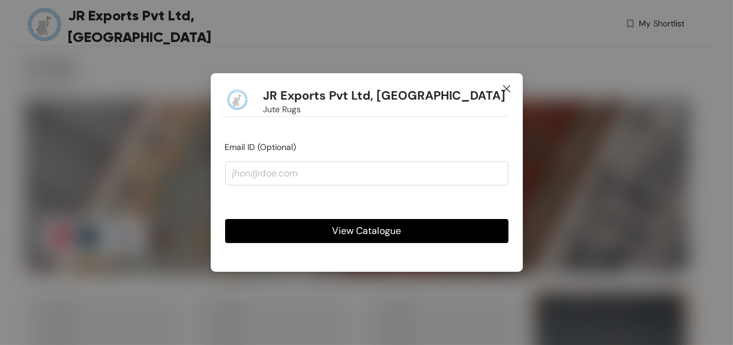
click at [510, 90] on icon "close" at bounding box center [507, 89] width 10 height 10
